Goal: Information Seeking & Learning: Learn about a topic

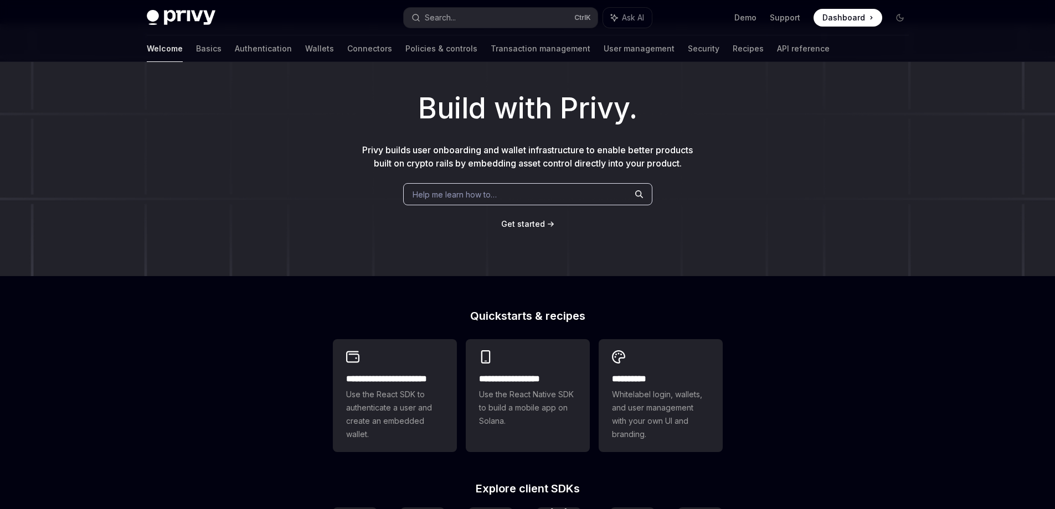
scroll to position [24, 0]
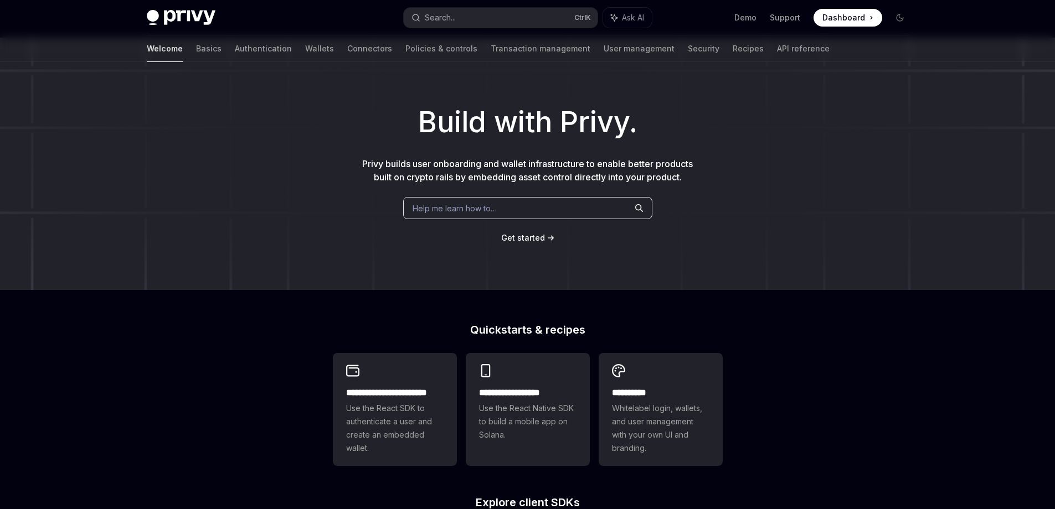
click at [527, 239] on span "Get started" at bounding box center [523, 237] width 44 height 9
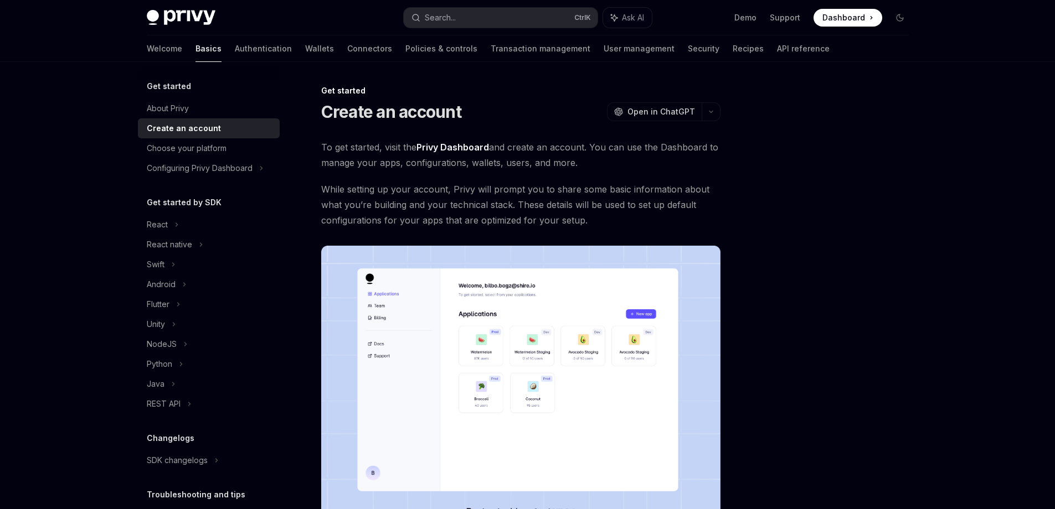
click at [918, 234] on div "Get started About Privy Create an account Choose your platform Configuring Priv…" at bounding box center [527, 378] width 815 height 633
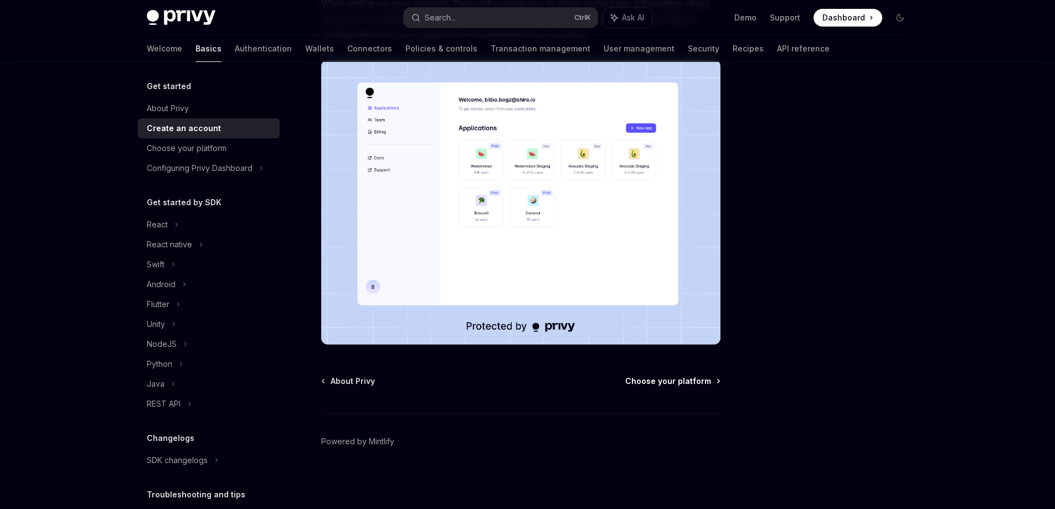
click at [647, 384] on span "Choose your platform" at bounding box center [668, 381] width 86 height 11
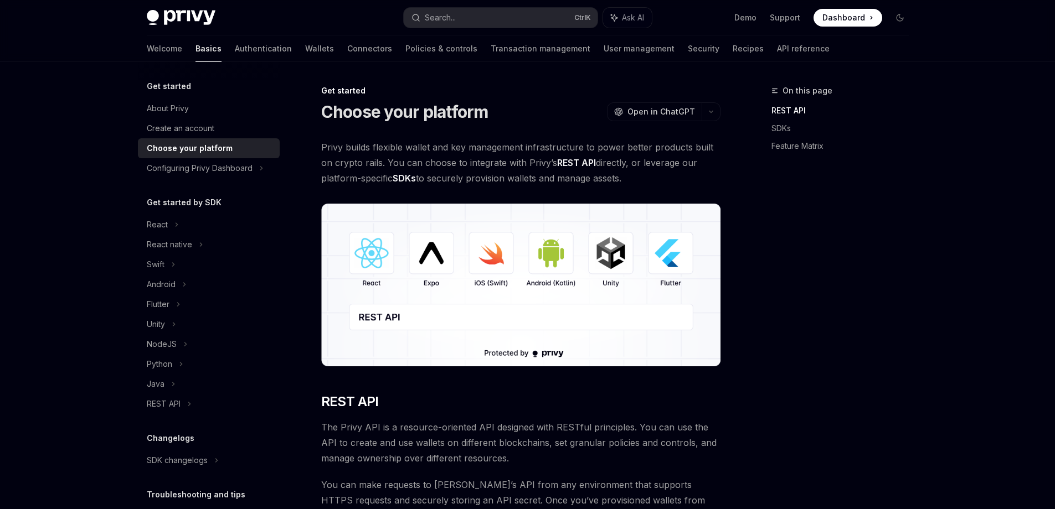
click at [866, 194] on div "On this page REST API SDKs Feature Matrix" at bounding box center [833, 296] width 168 height 425
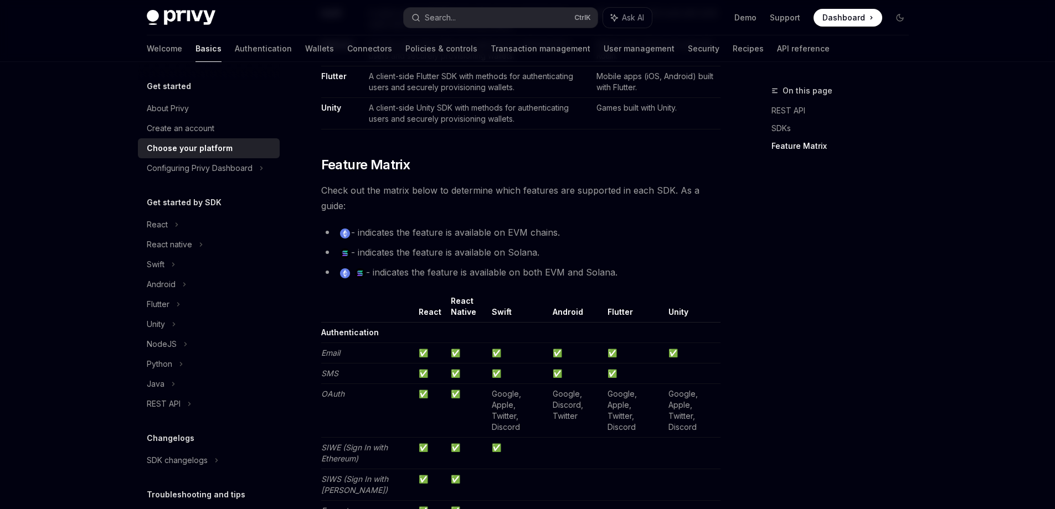
scroll to position [883, 0]
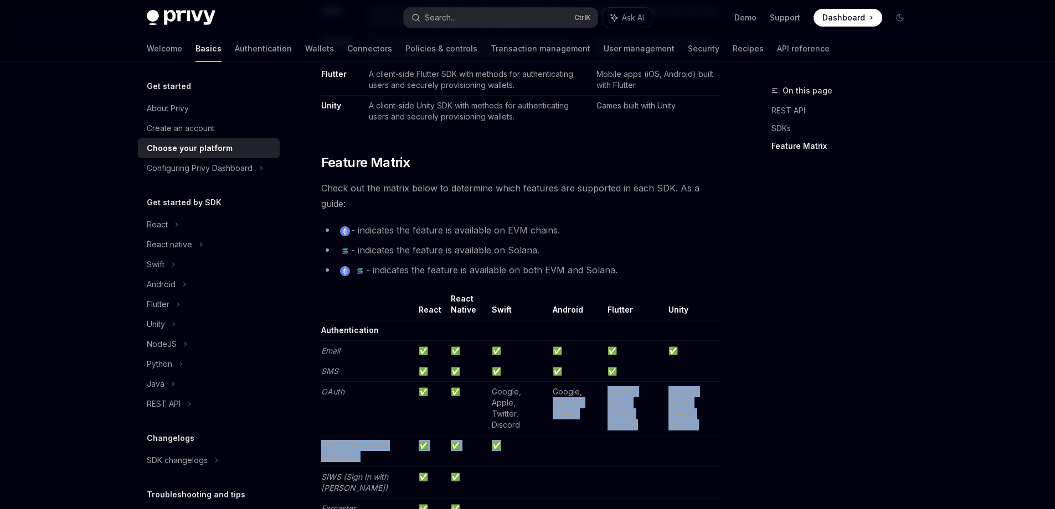
drag, startPoint x: 598, startPoint y: 389, endPoint x: 591, endPoint y: 443, distance: 54.8
click at [591, 443] on td at bounding box center [575, 452] width 55 height 32
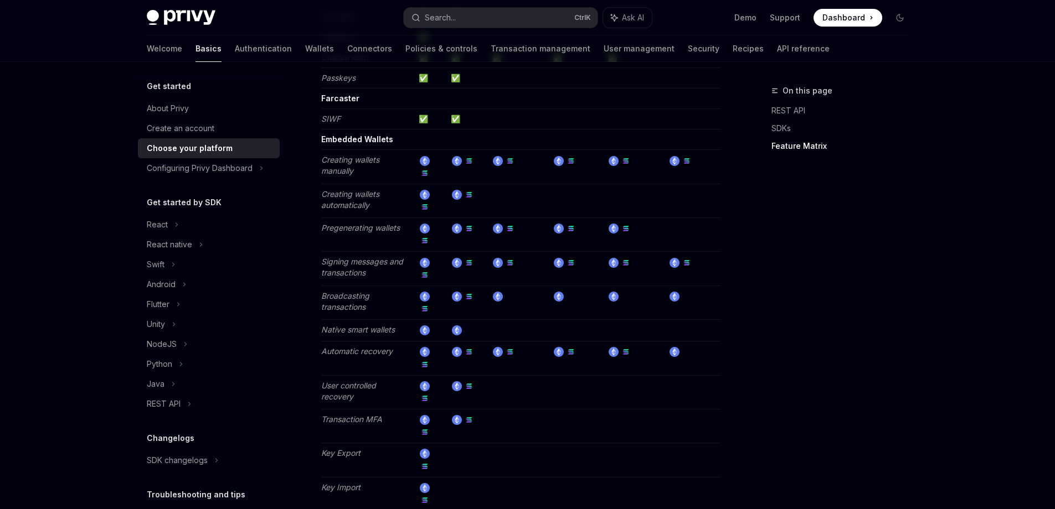
scroll to position [2025, 0]
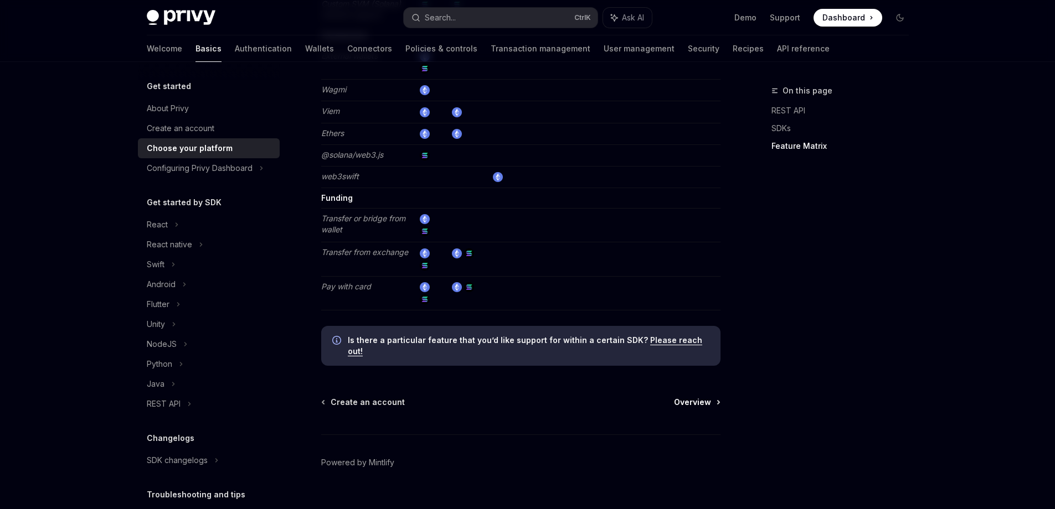
click at [684, 397] on span "Overview" at bounding box center [692, 402] width 37 height 11
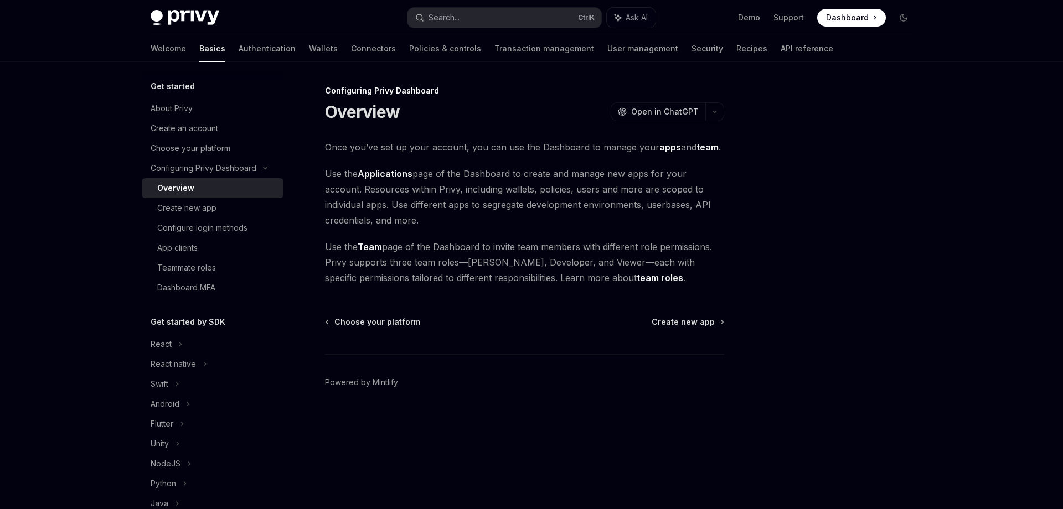
click at [934, 349] on div "Get started About Privy Create an account Choose your platform Configuring Priv…" at bounding box center [531, 285] width 815 height 447
click at [916, 165] on div at bounding box center [837, 296] width 168 height 425
click at [891, 234] on div at bounding box center [837, 296] width 168 height 425
click at [705, 318] on span "Create new app" at bounding box center [683, 322] width 63 height 11
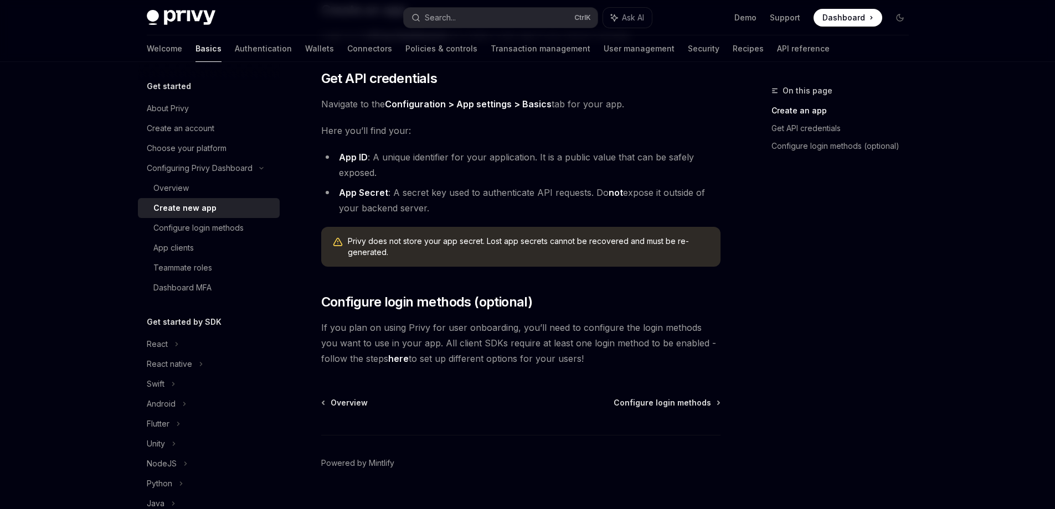
scroll to position [268, 0]
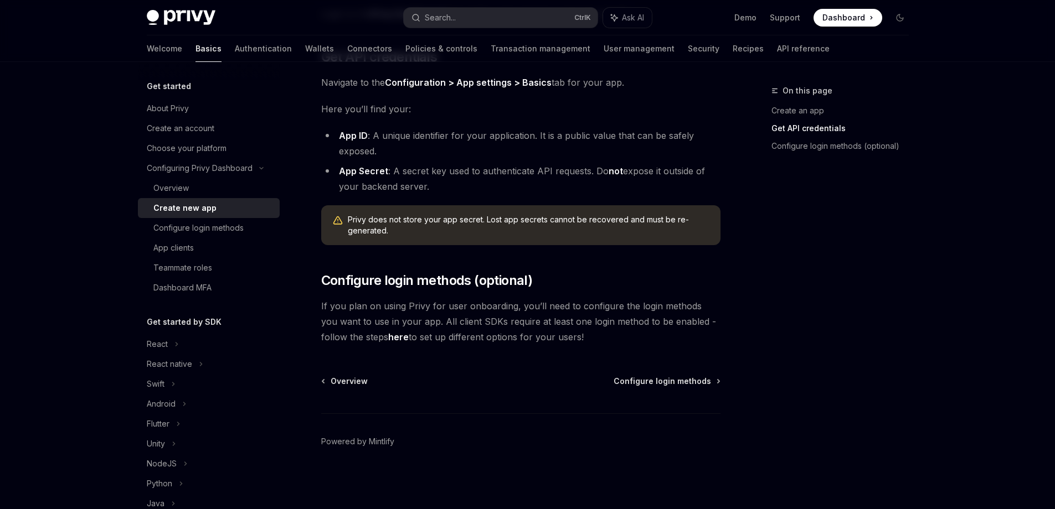
click at [971, 282] on div "Privy Docs home page Search... Ctrl K Ask AI Demo Support Dashboard Dashboard S…" at bounding box center [527, 121] width 1055 height 778
click at [687, 380] on span "Configure login methods" at bounding box center [661, 381] width 97 height 11
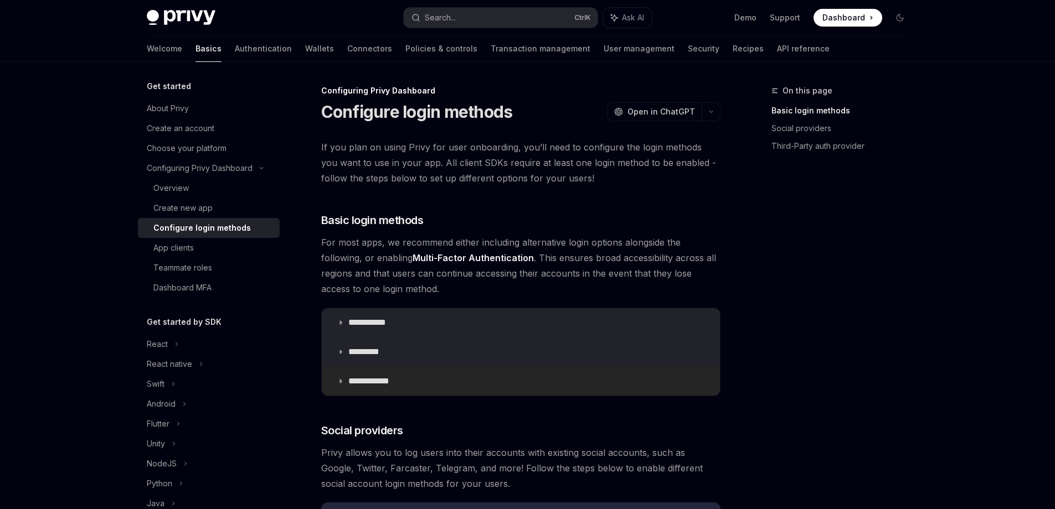
click at [576, 381] on summary "**********" at bounding box center [521, 381] width 398 height 29
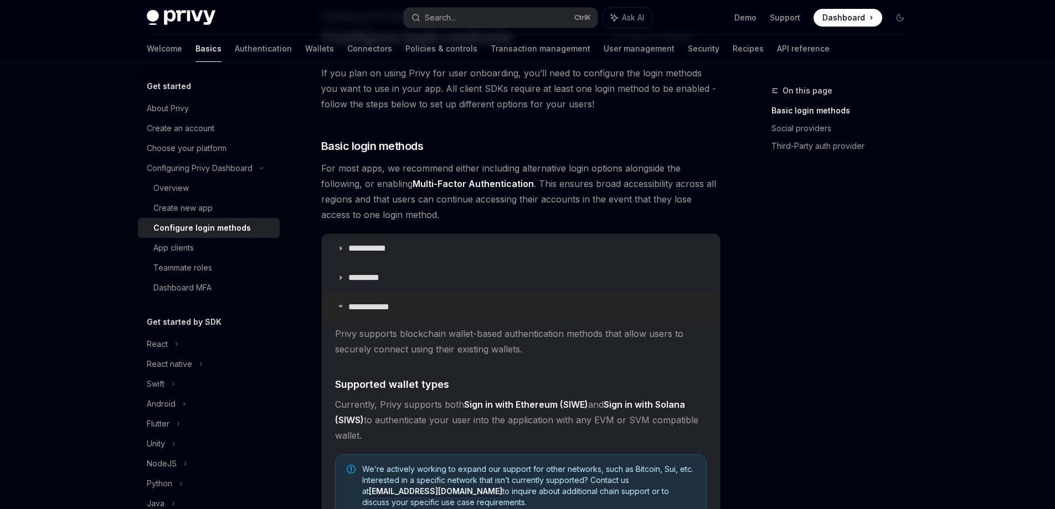
scroll to position [70, 0]
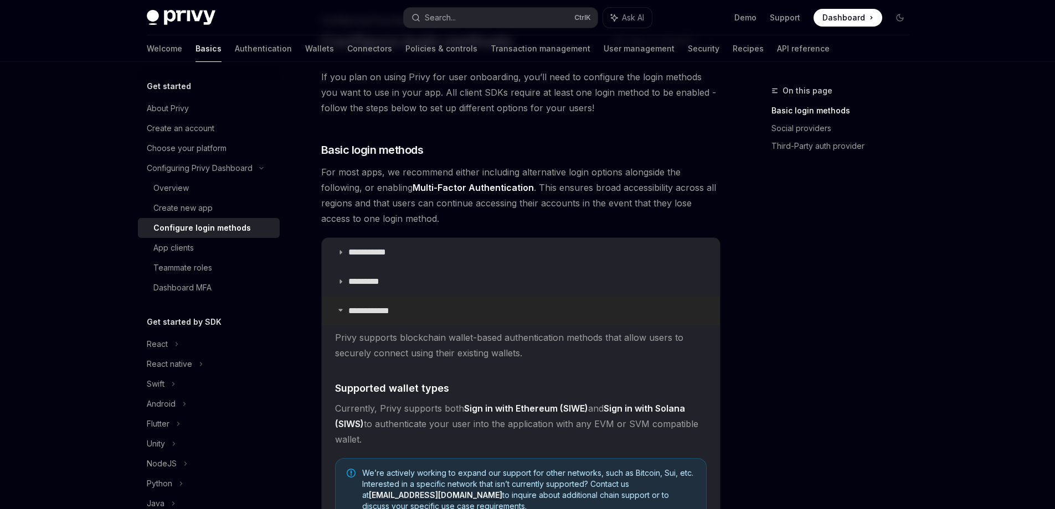
click at [554, 309] on summary "**********" at bounding box center [521, 311] width 398 height 29
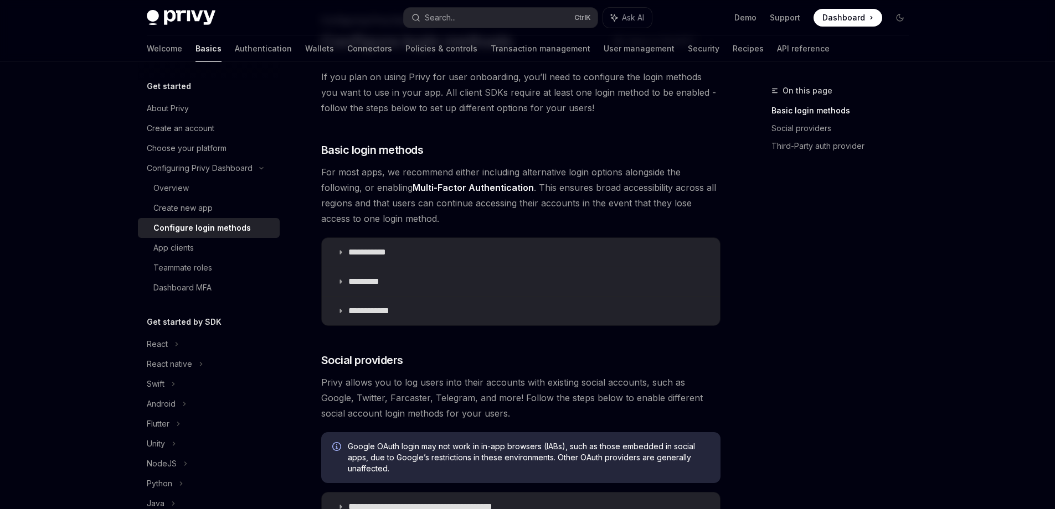
click at [897, 256] on div "On this page Basic login methods Social providers Third-Party auth provider" at bounding box center [833, 296] width 168 height 425
click at [954, 266] on div "**********" at bounding box center [527, 459] width 1055 height 1059
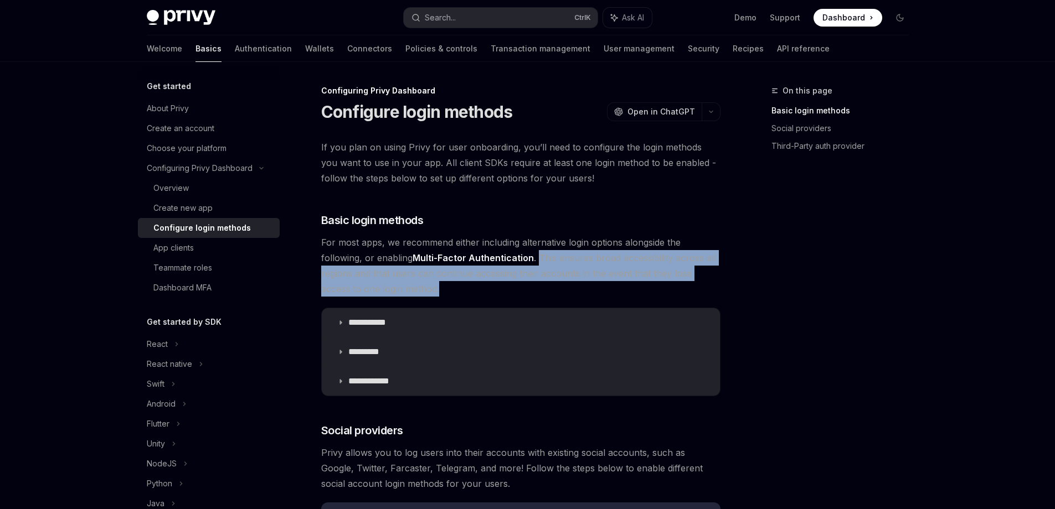
drag, startPoint x: 537, startPoint y: 257, endPoint x: 716, endPoint y: 285, distance: 181.5
click at [716, 285] on span "For most apps, we recommend either including alternative login options alongsid…" at bounding box center [520, 266] width 399 height 62
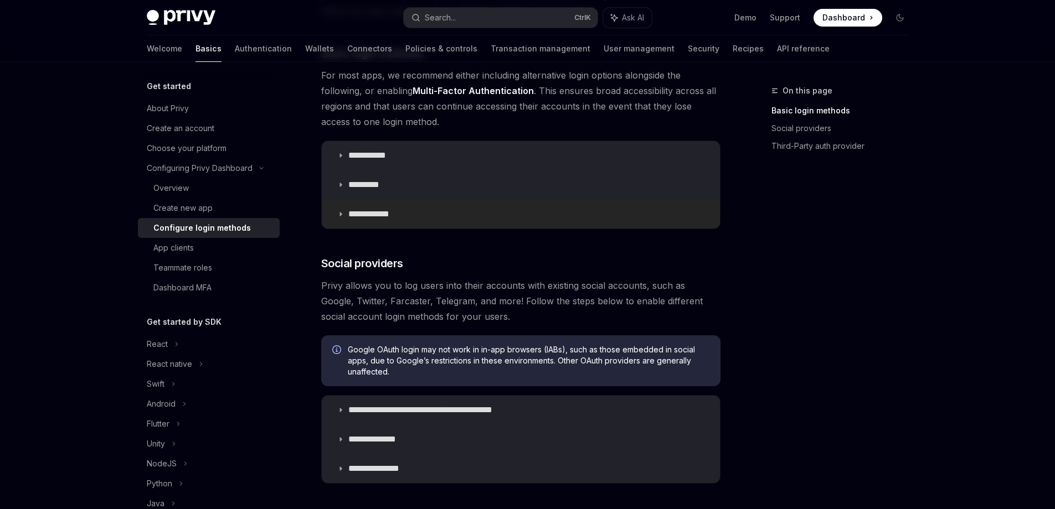
scroll to position [177, 0]
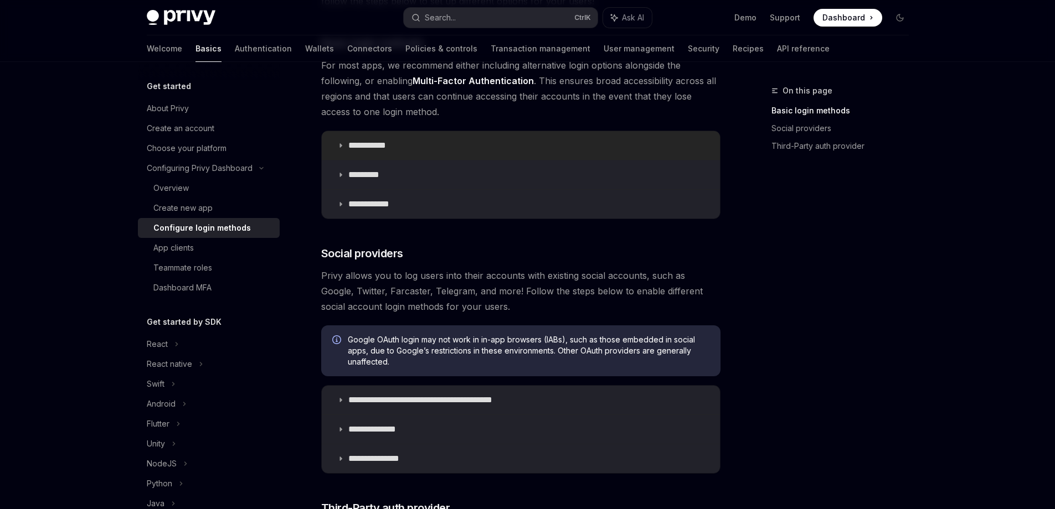
click at [547, 151] on summary "**********" at bounding box center [521, 145] width 398 height 29
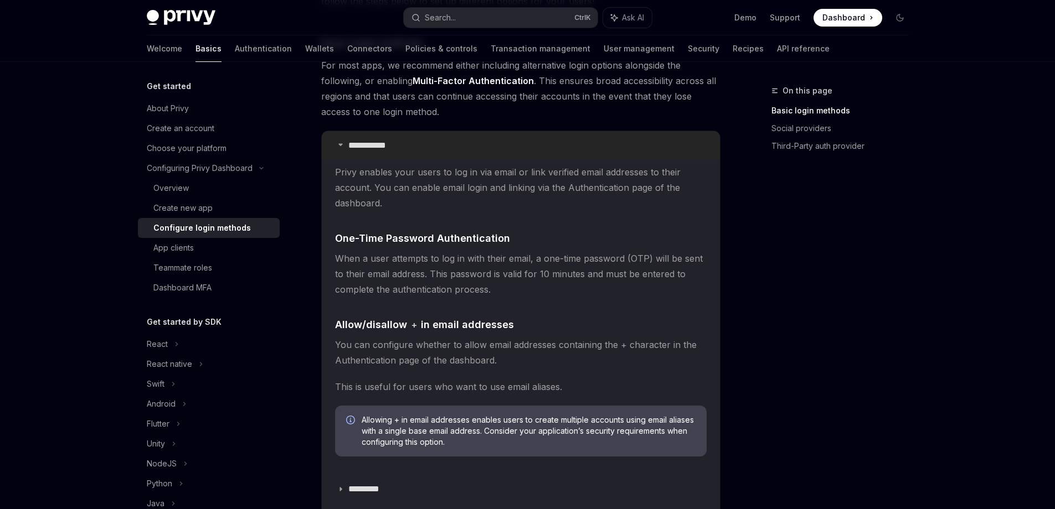
click at [547, 151] on summary "**********" at bounding box center [521, 145] width 398 height 29
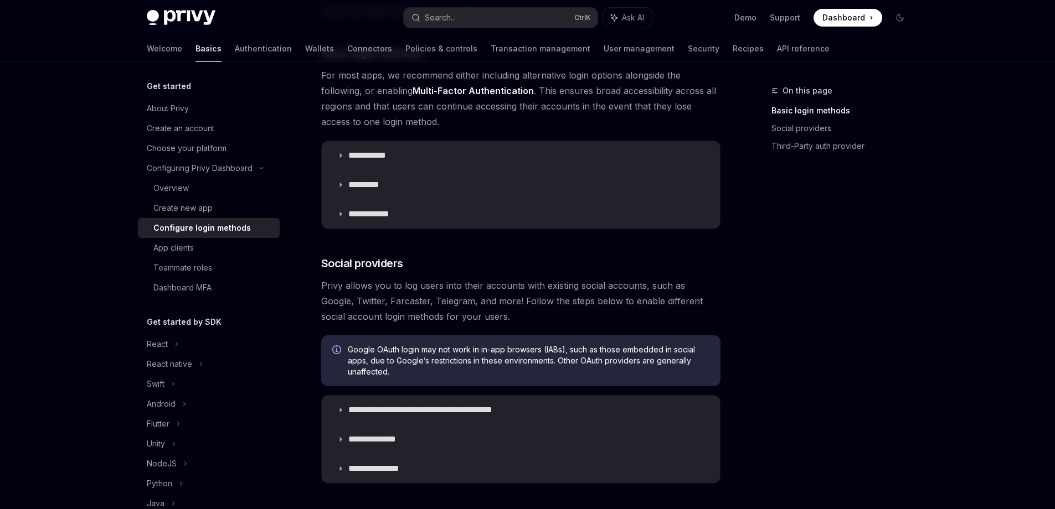
scroll to position [117, 0]
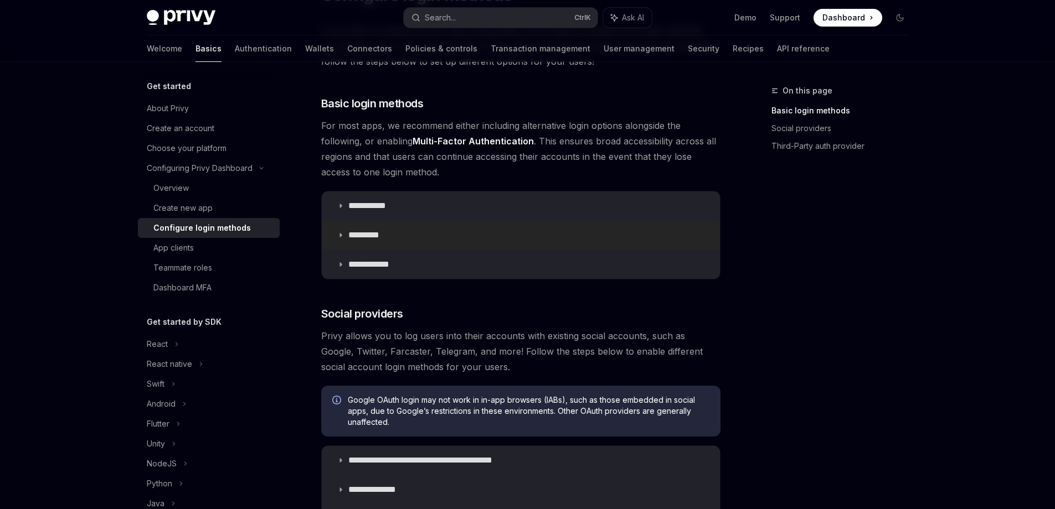
click at [562, 243] on summary "*********" at bounding box center [521, 235] width 398 height 29
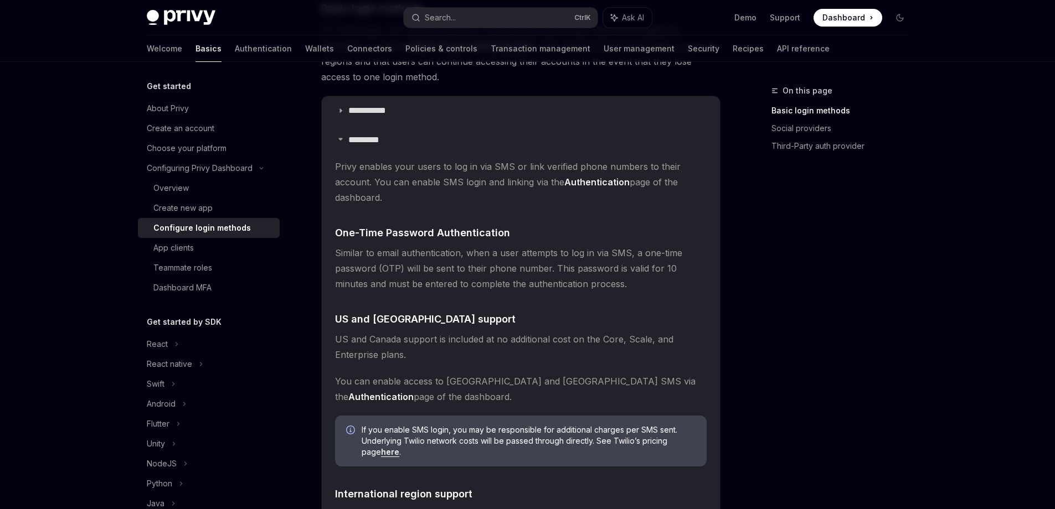
scroll to position [218, 0]
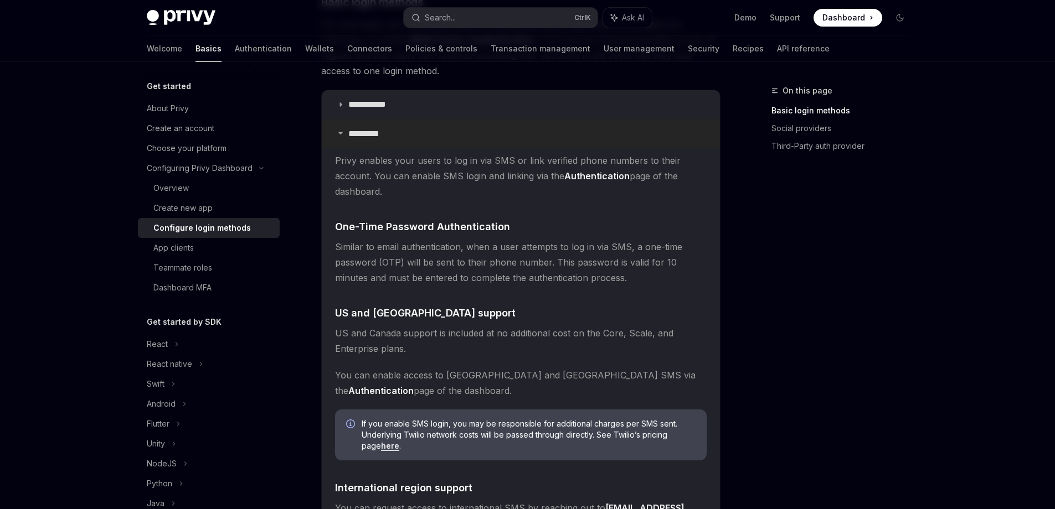
click at [525, 130] on summary "*********" at bounding box center [521, 134] width 398 height 29
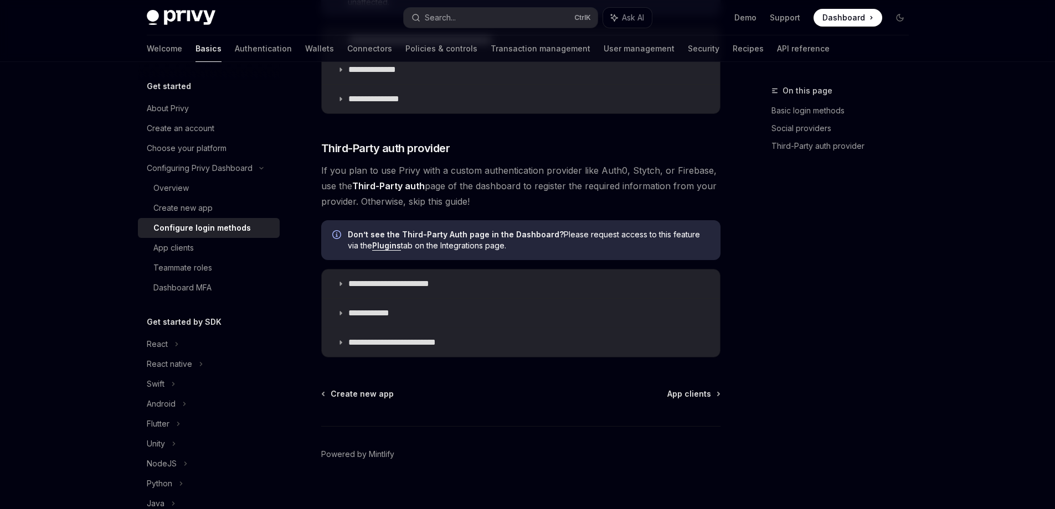
scroll to position [550, 0]
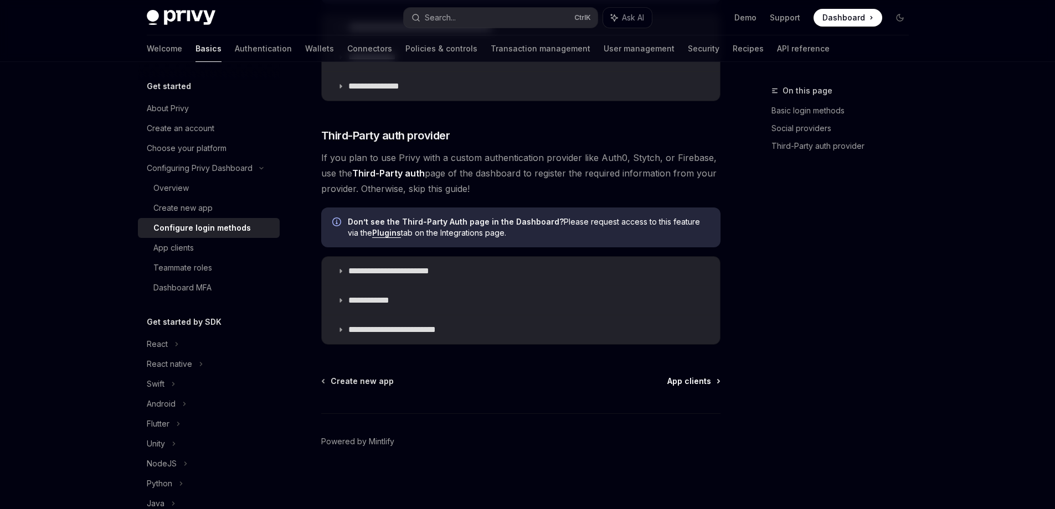
click at [690, 383] on span "App clients" at bounding box center [689, 381] width 44 height 11
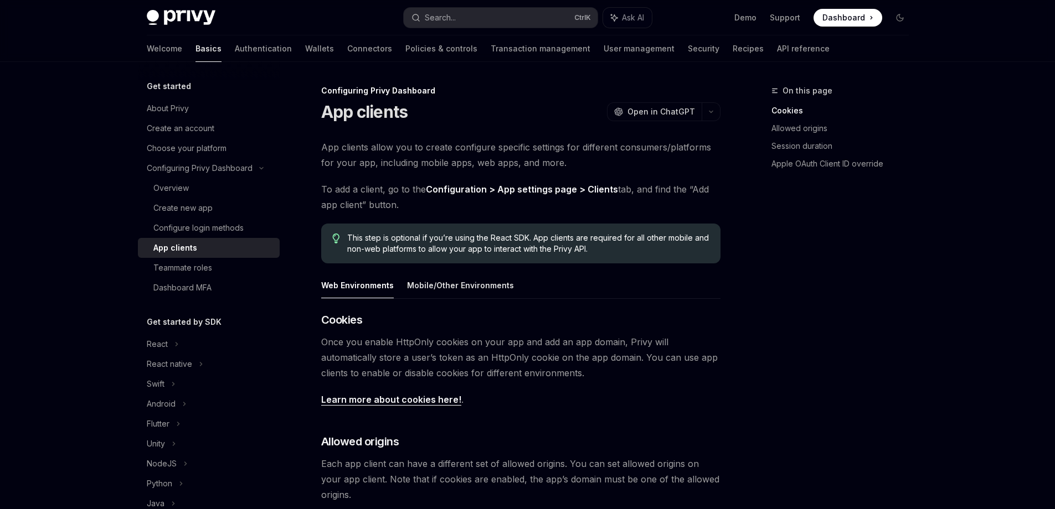
click at [950, 221] on div "Privy Docs home page Search... Ctrl K Ask AI Demo Support Dashboard Dashboard S…" at bounding box center [527, 442] width 1055 height 884
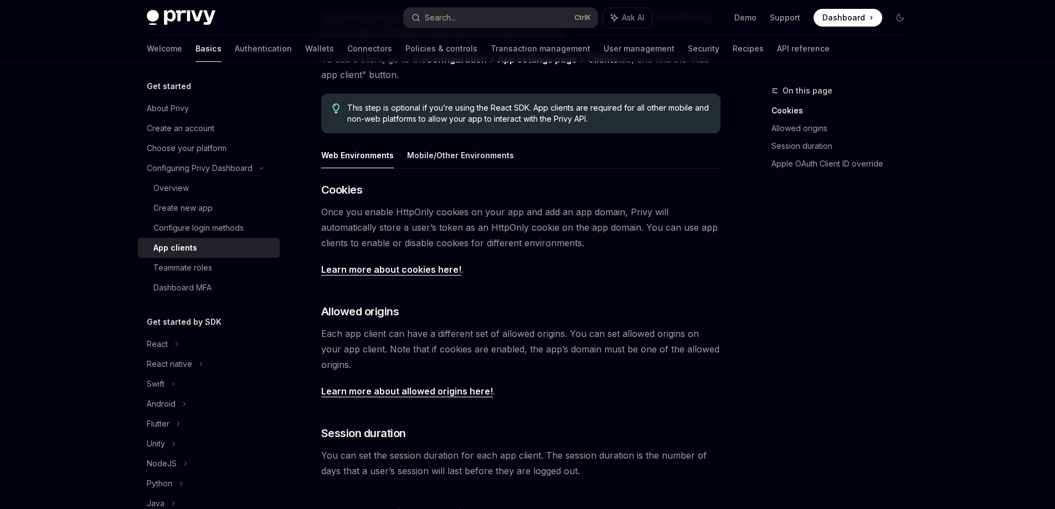
scroll to position [375, 0]
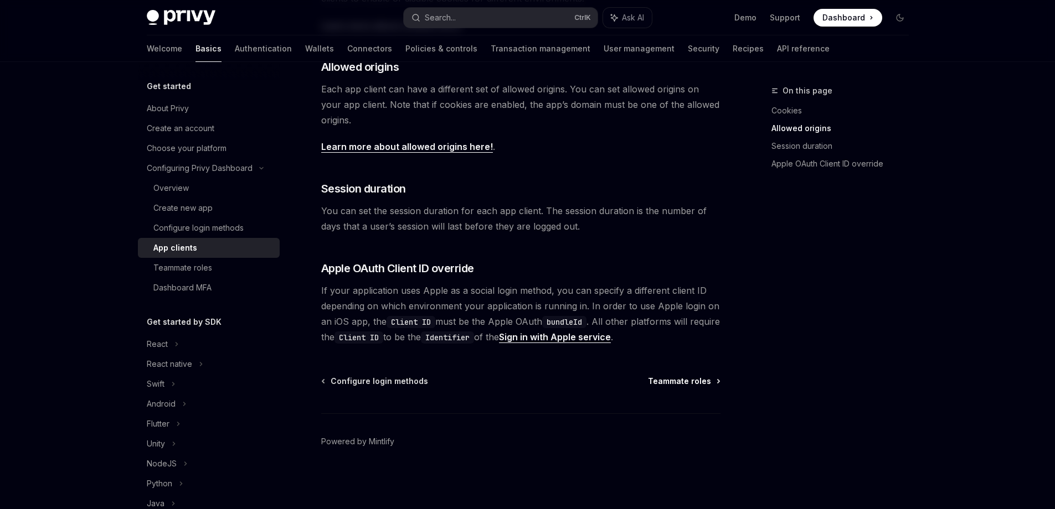
click at [702, 378] on span "Teammate roles" at bounding box center [679, 381] width 63 height 11
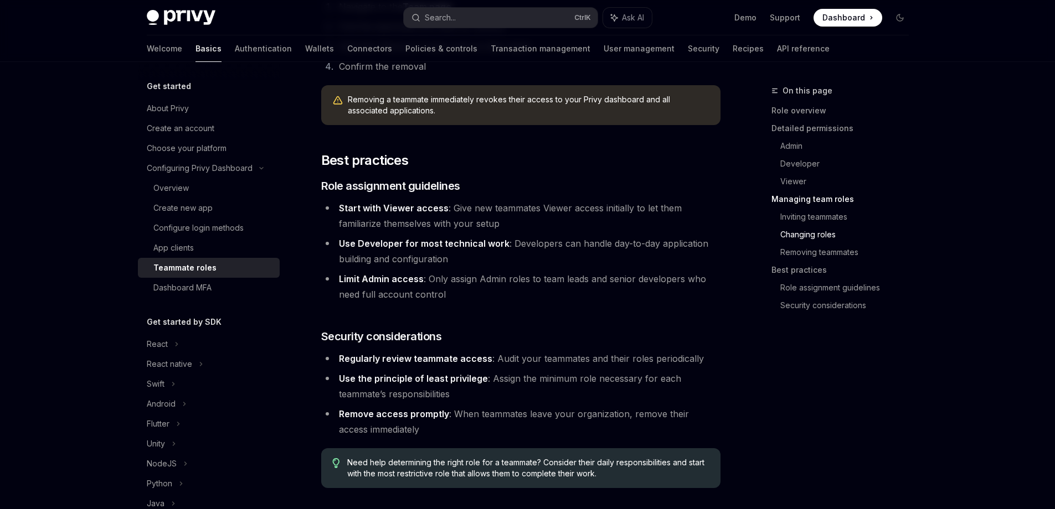
scroll to position [1928, 0]
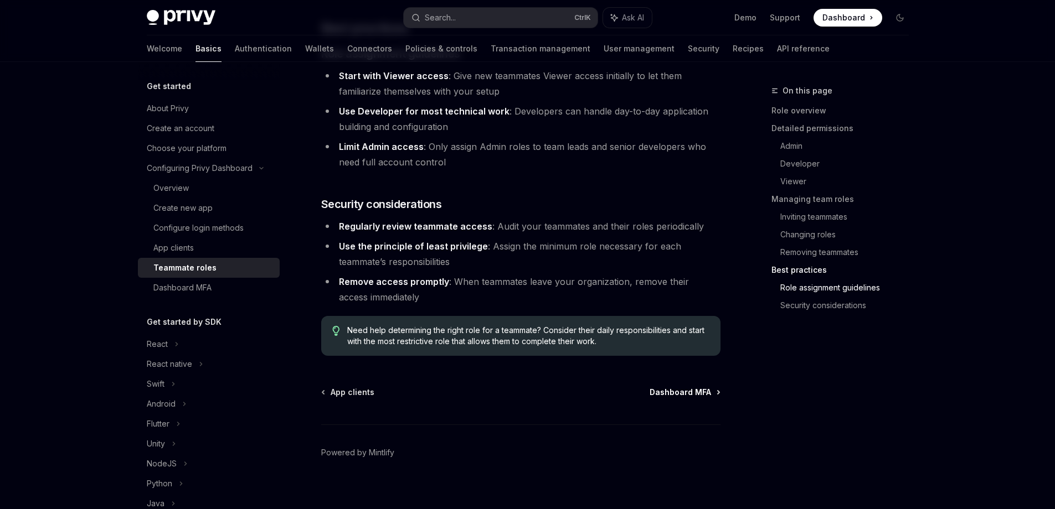
click at [695, 387] on span "Dashboard MFA" at bounding box center [679, 392] width 61 height 11
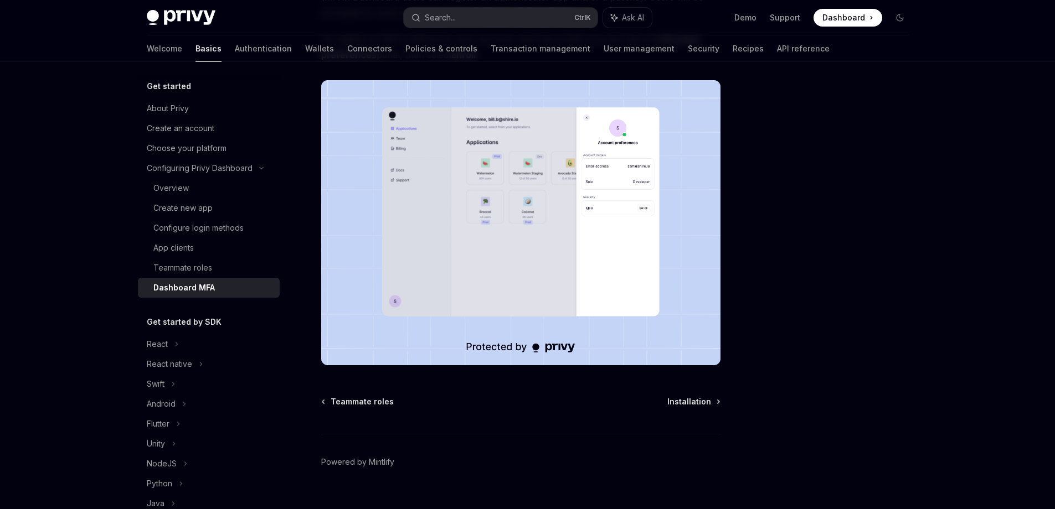
scroll to position [186, 0]
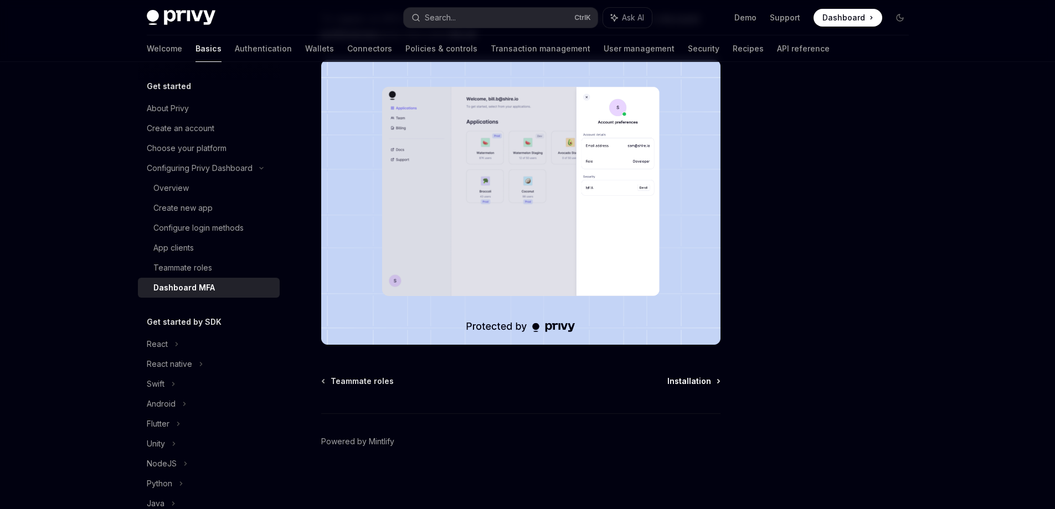
click at [709, 379] on span "Installation" at bounding box center [689, 381] width 44 height 11
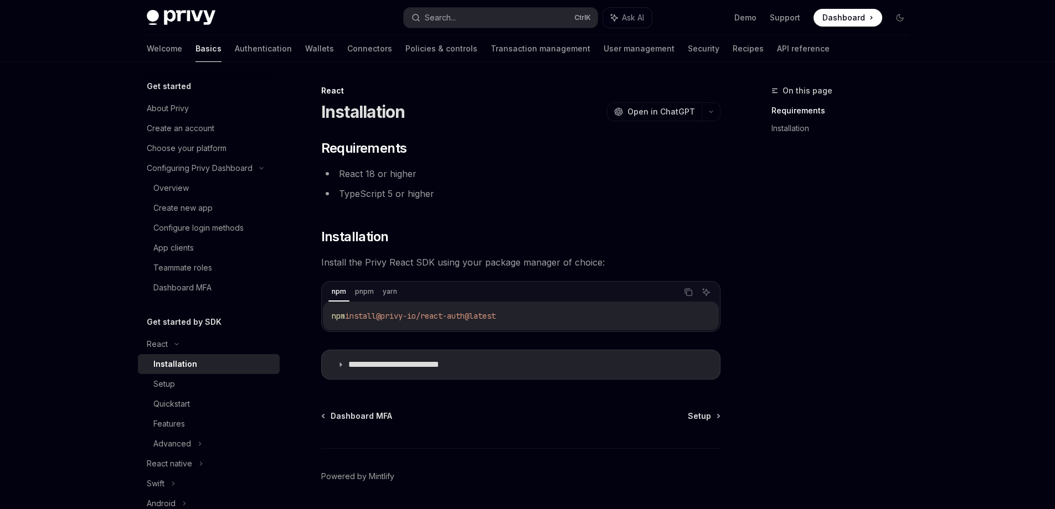
click at [893, 308] on div "On this page Requirements Installation" at bounding box center [833, 296] width 168 height 425
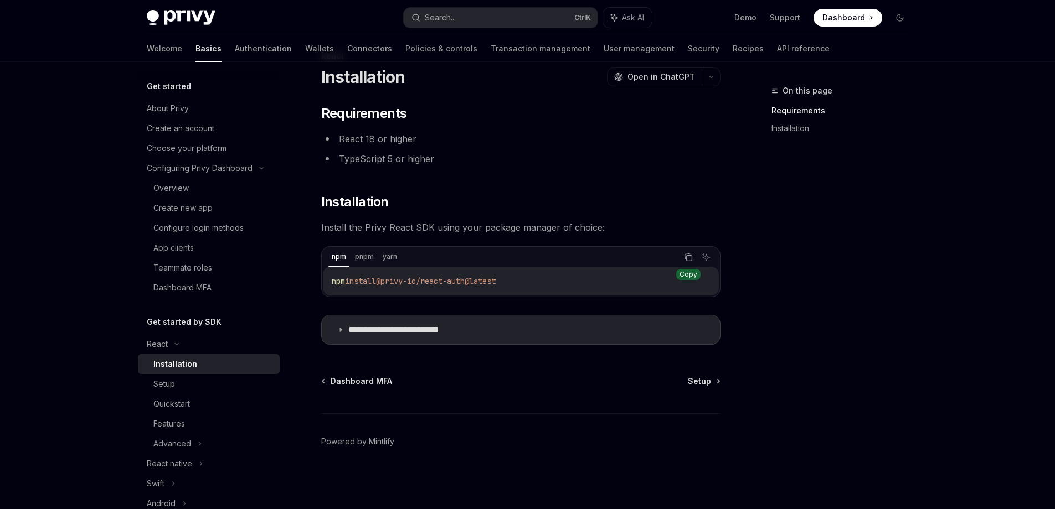
click at [684, 254] on icon "Copy the contents from the code block" at bounding box center [688, 257] width 9 height 9
click at [706, 378] on span "Setup" at bounding box center [699, 381] width 23 height 11
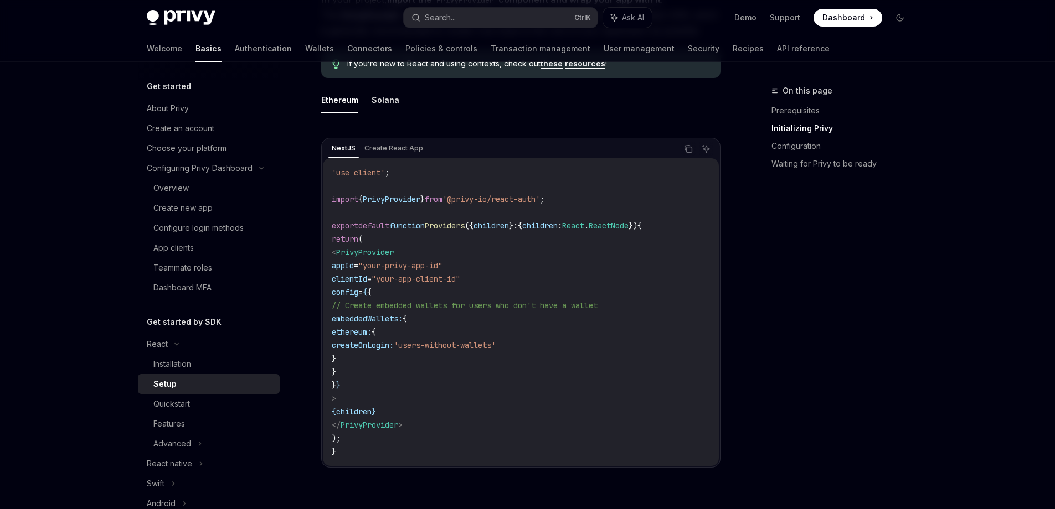
scroll to position [313, 0]
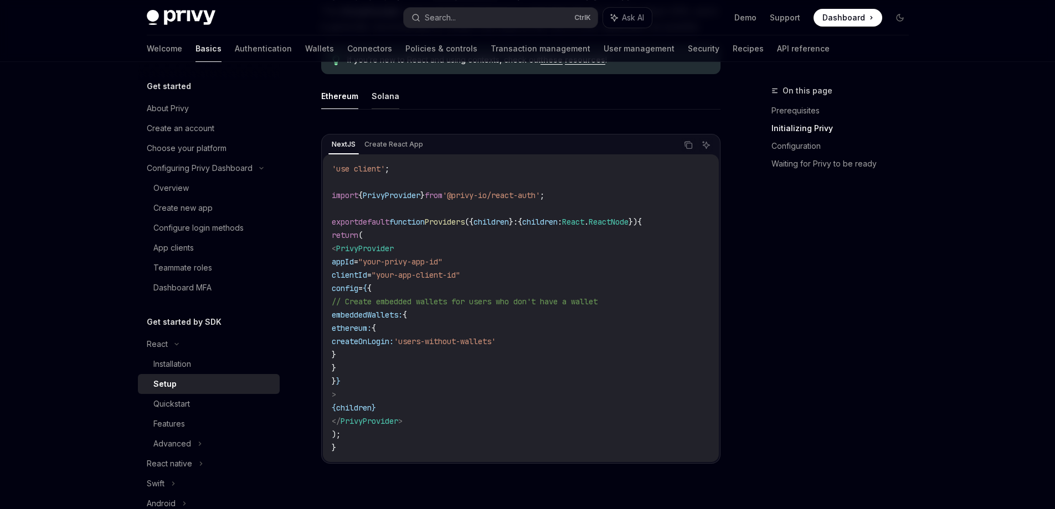
click at [389, 100] on button "Solana" at bounding box center [385, 96] width 28 height 26
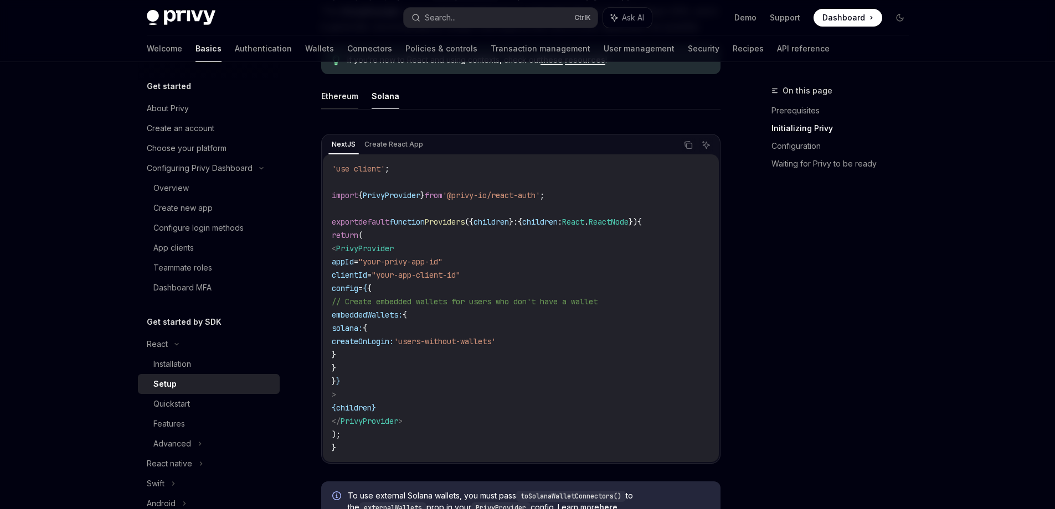
click at [343, 92] on button "Ethereum" at bounding box center [339, 96] width 37 height 26
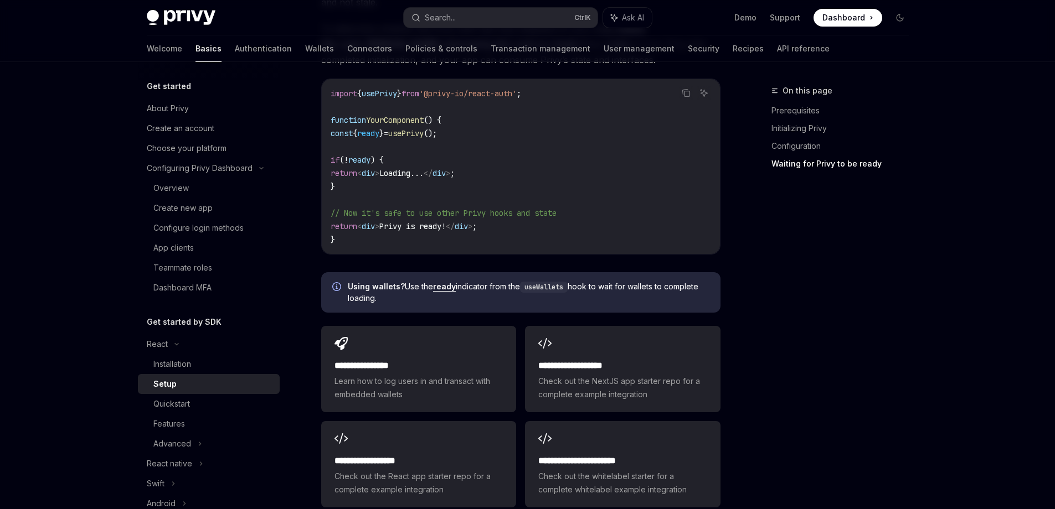
scroll to position [1224, 0]
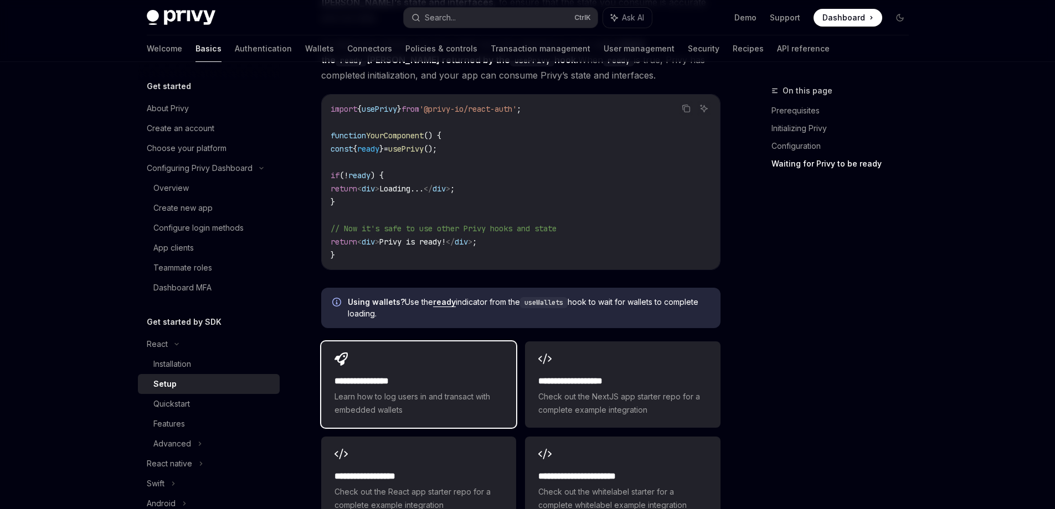
click at [389, 354] on div "**********" at bounding box center [418, 385] width 195 height 86
type textarea "*"
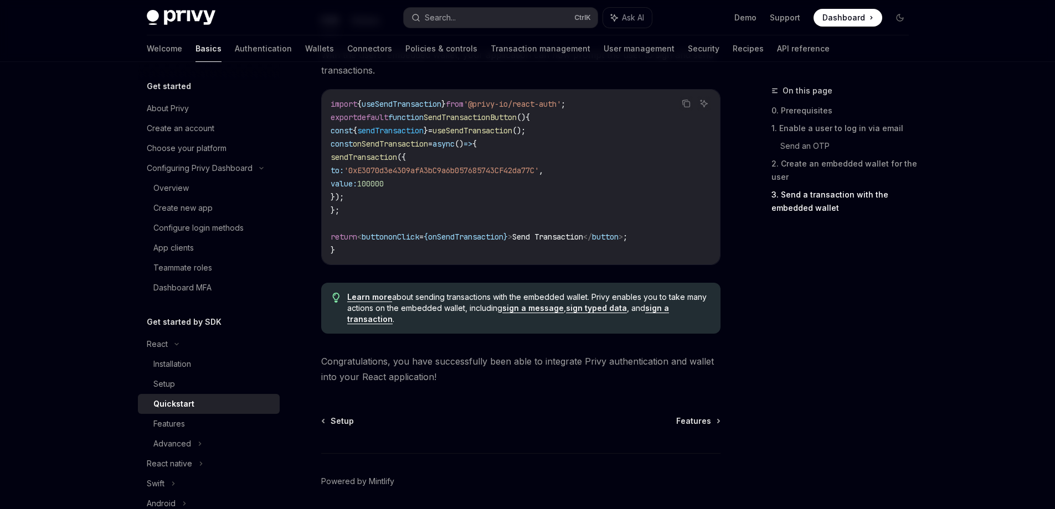
scroll to position [1097, 0]
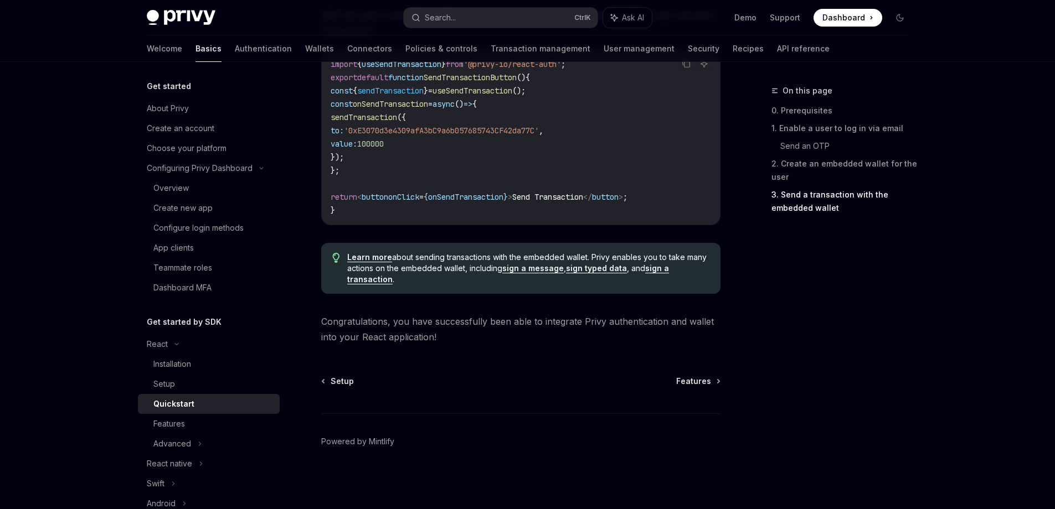
click at [704, 382] on span "Features" at bounding box center [693, 381] width 35 height 11
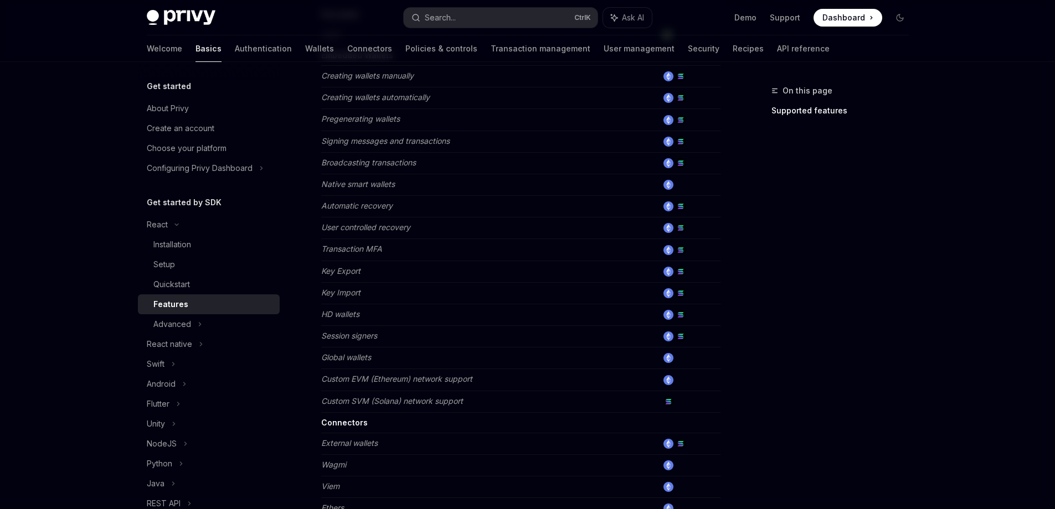
scroll to position [219, 0]
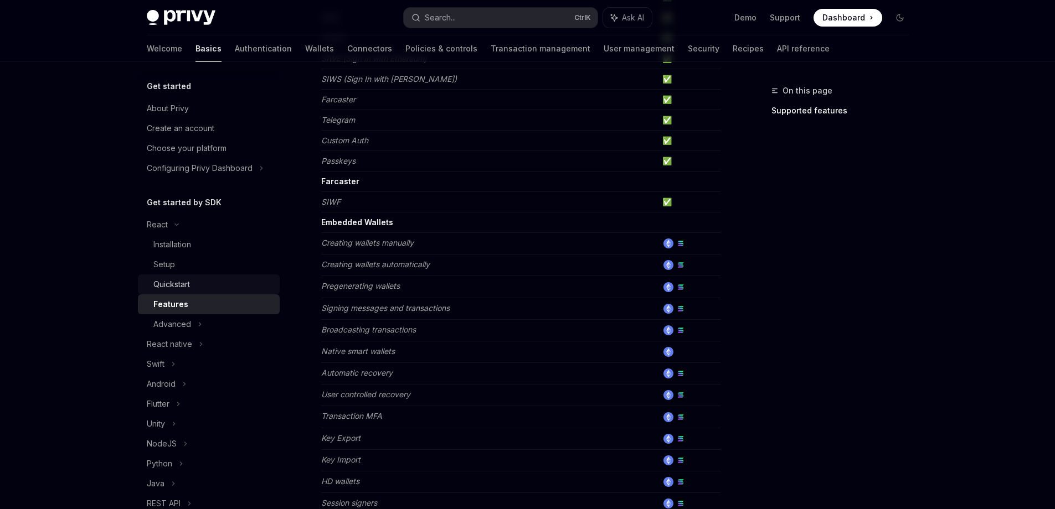
click at [223, 282] on div "Quickstart" at bounding box center [213, 284] width 120 height 13
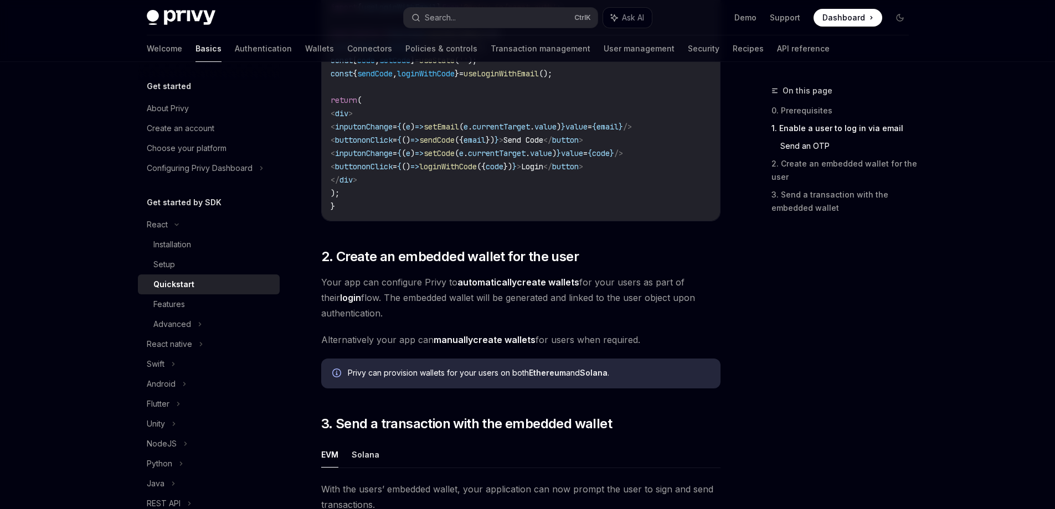
scroll to position [624, 0]
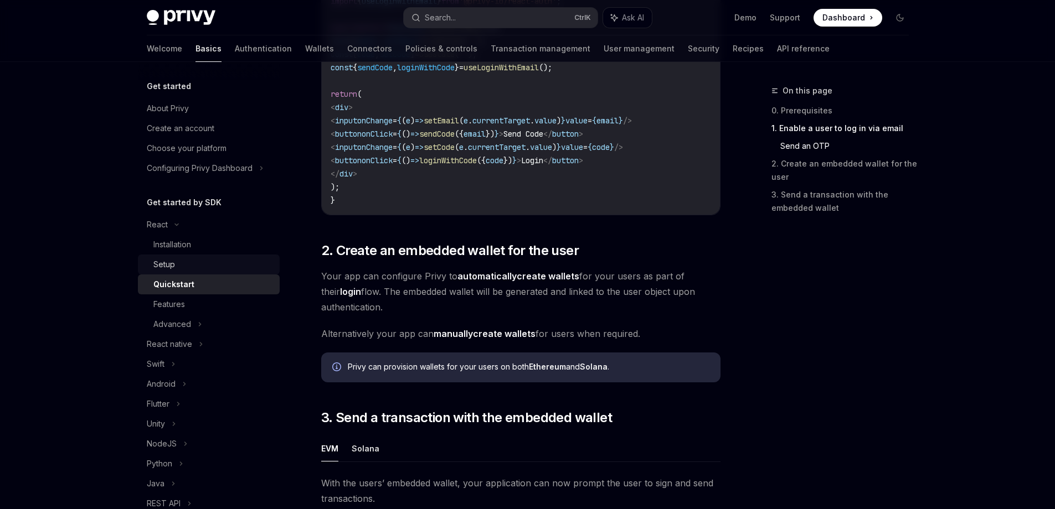
click at [185, 266] on div "Setup" at bounding box center [213, 264] width 120 height 13
type textarea "*"
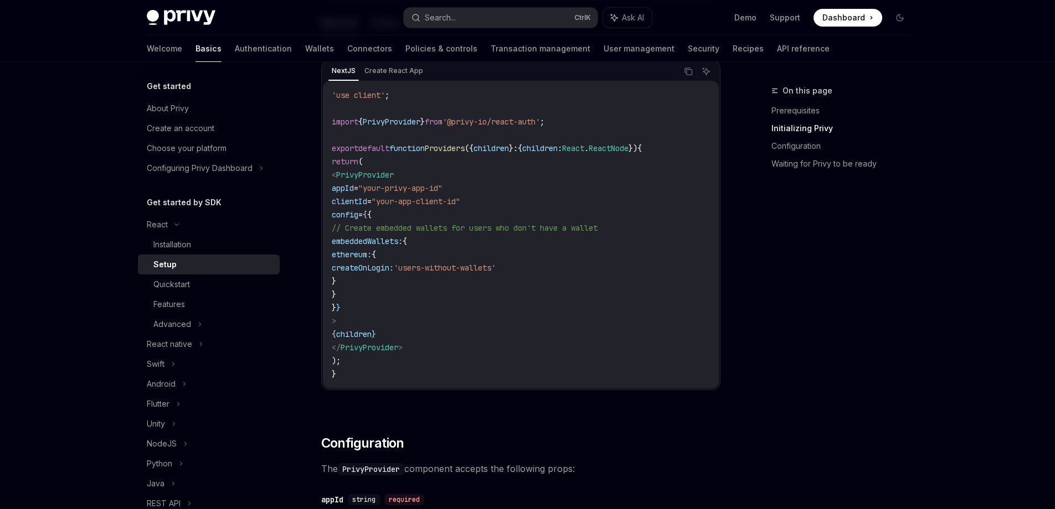
scroll to position [393, 0]
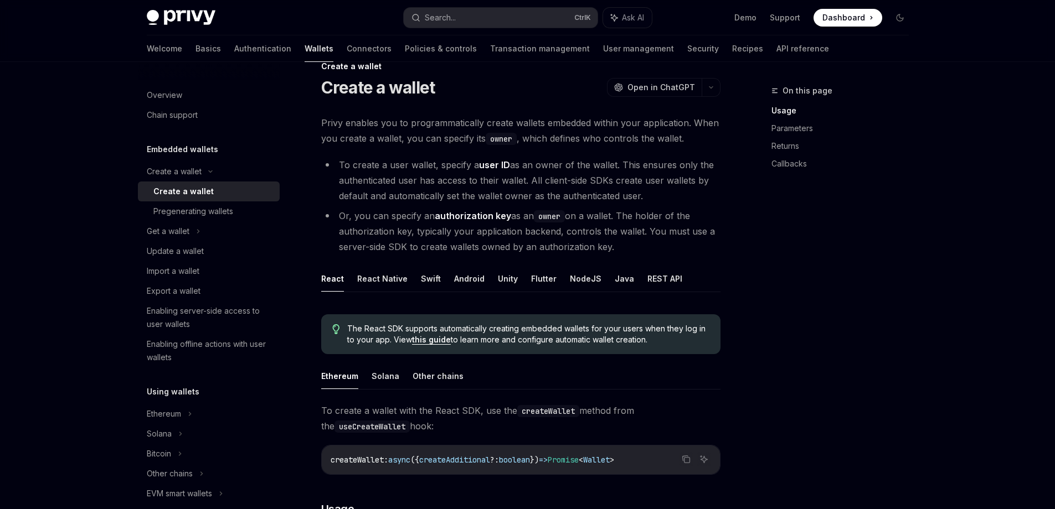
scroll to position [7, 0]
